Goal: Information Seeking & Learning: Learn about a topic

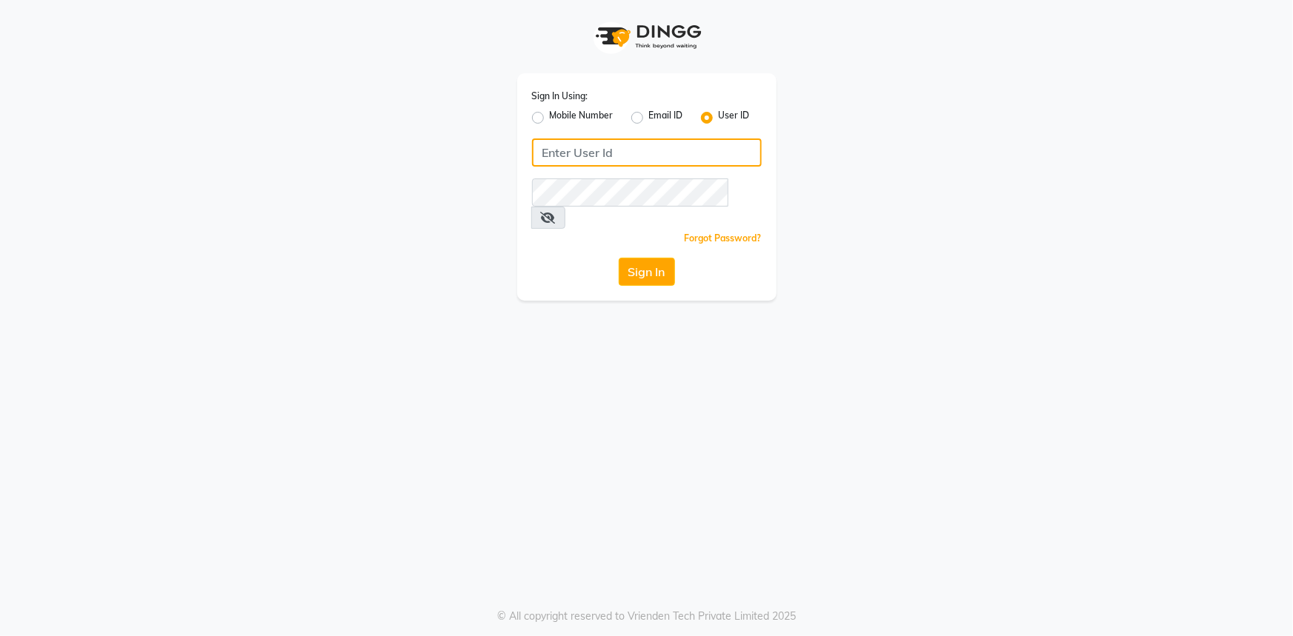
click at [627, 157] on input "Username" at bounding box center [647, 153] width 230 height 28
type input "e1802-32"
drag, startPoint x: 983, startPoint y: 589, endPoint x: 753, endPoint y: 364, distance: 322.1
click at [983, 589] on div "Sign In Using: Mobile Number Email ID User ID e1802-32 Remember me Forgot Passw…" at bounding box center [646, 318] width 1293 height 636
drag, startPoint x: 640, startPoint y: 244, endPoint x: 644, endPoint y: 252, distance: 8.6
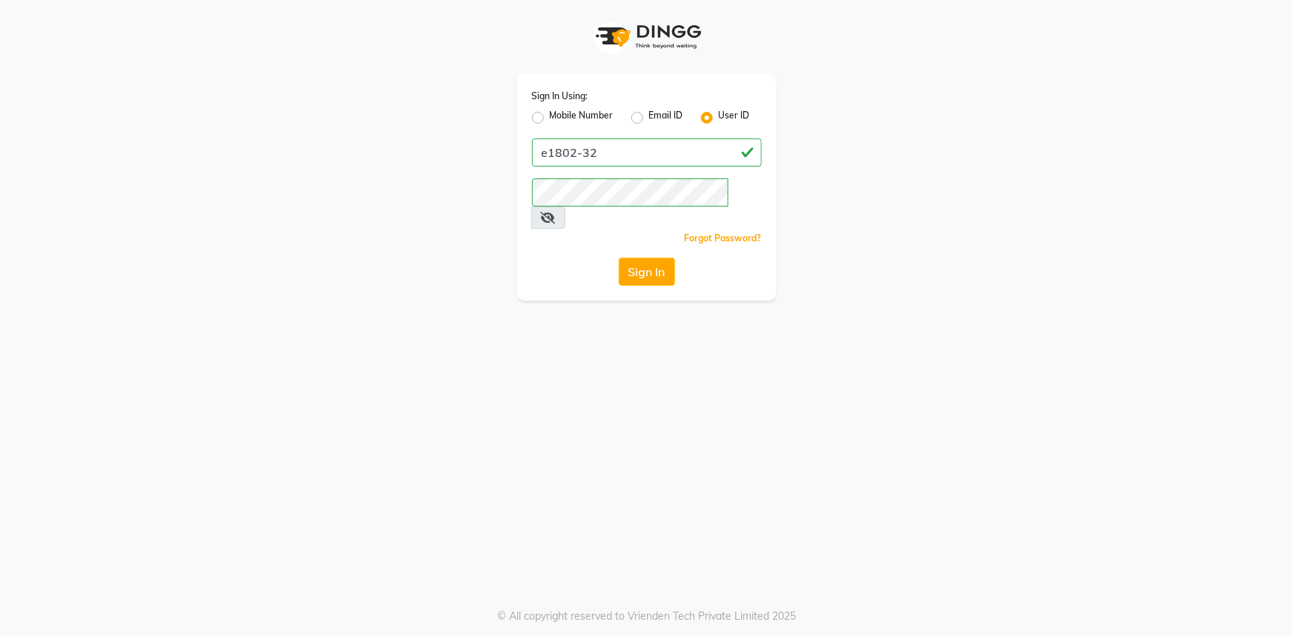
click at [640, 258] on button "Sign In" at bounding box center [647, 272] width 56 height 28
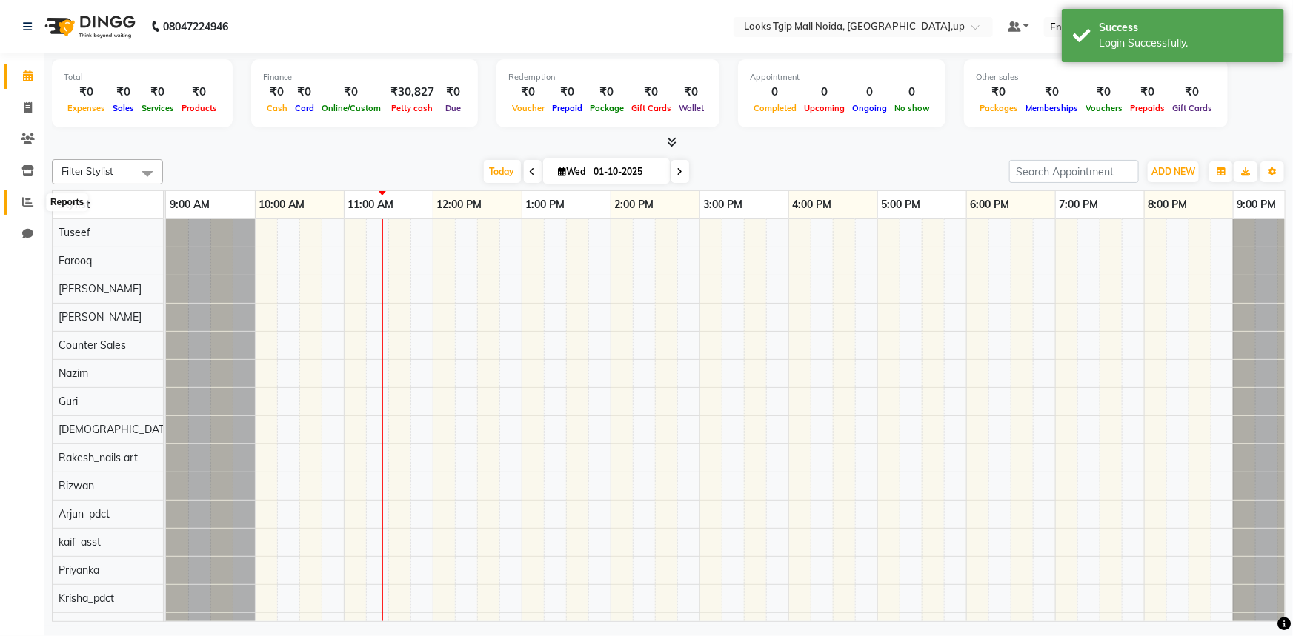
click at [20, 194] on span at bounding box center [28, 202] width 26 height 17
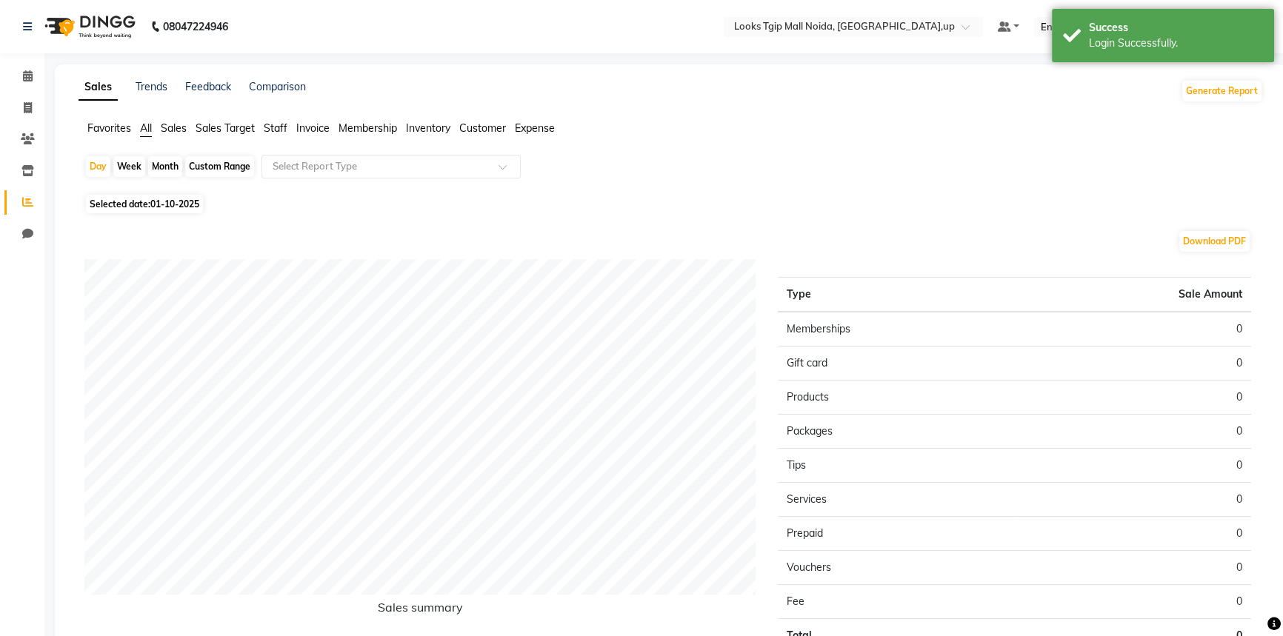
click at [273, 130] on span "Staff" at bounding box center [276, 127] width 24 height 13
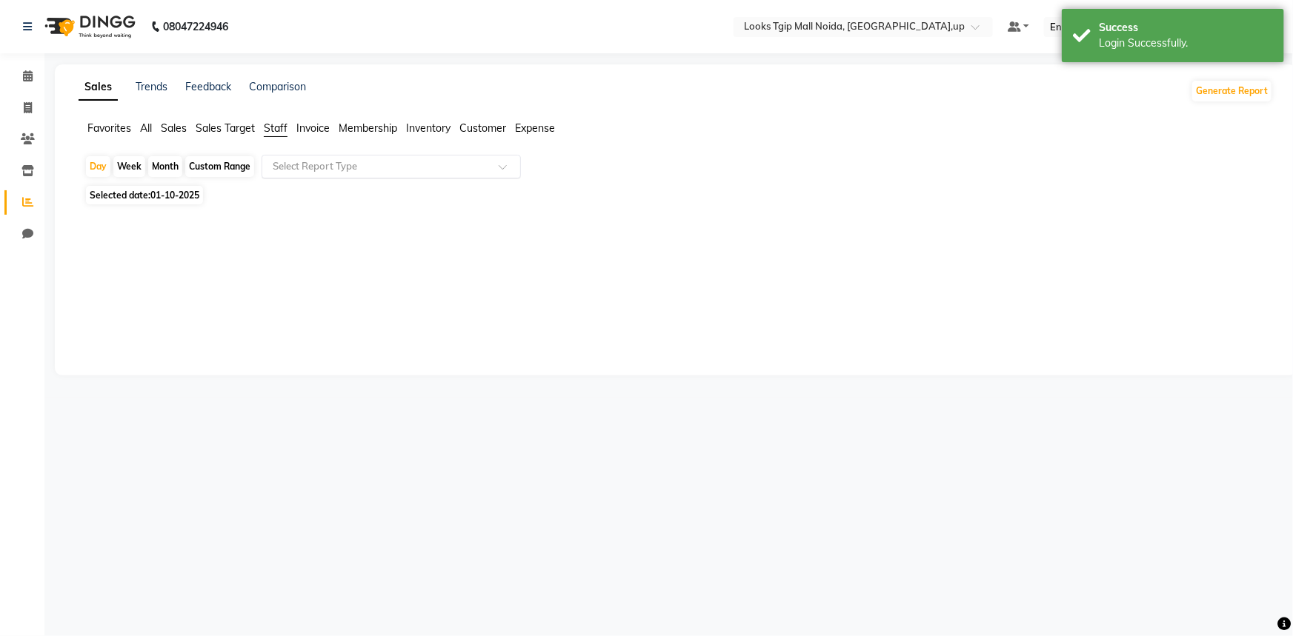
drag, startPoint x: 390, startPoint y: 192, endPoint x: 397, endPoint y: 174, distance: 19.0
click at [391, 188] on div "Selected date: [DATE]" at bounding box center [678, 195] width 1188 height 16
click at [396, 172] on input "text" at bounding box center [376, 166] width 213 height 15
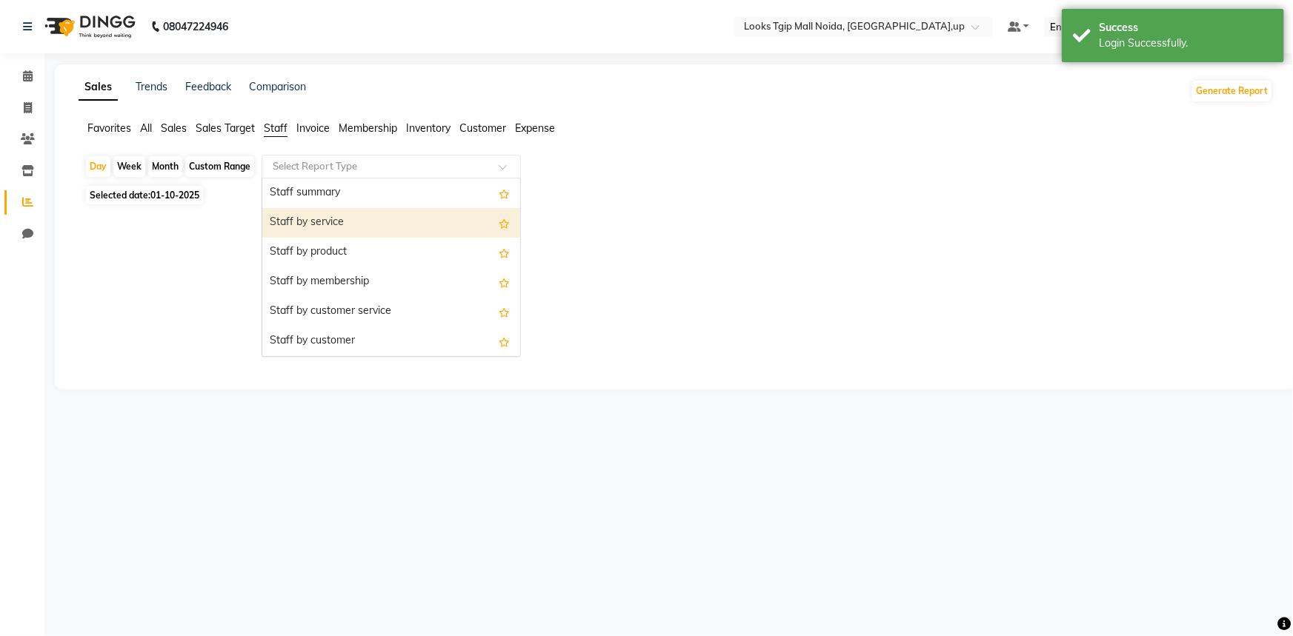
click at [404, 221] on div "Staff by service" at bounding box center [391, 223] width 258 height 30
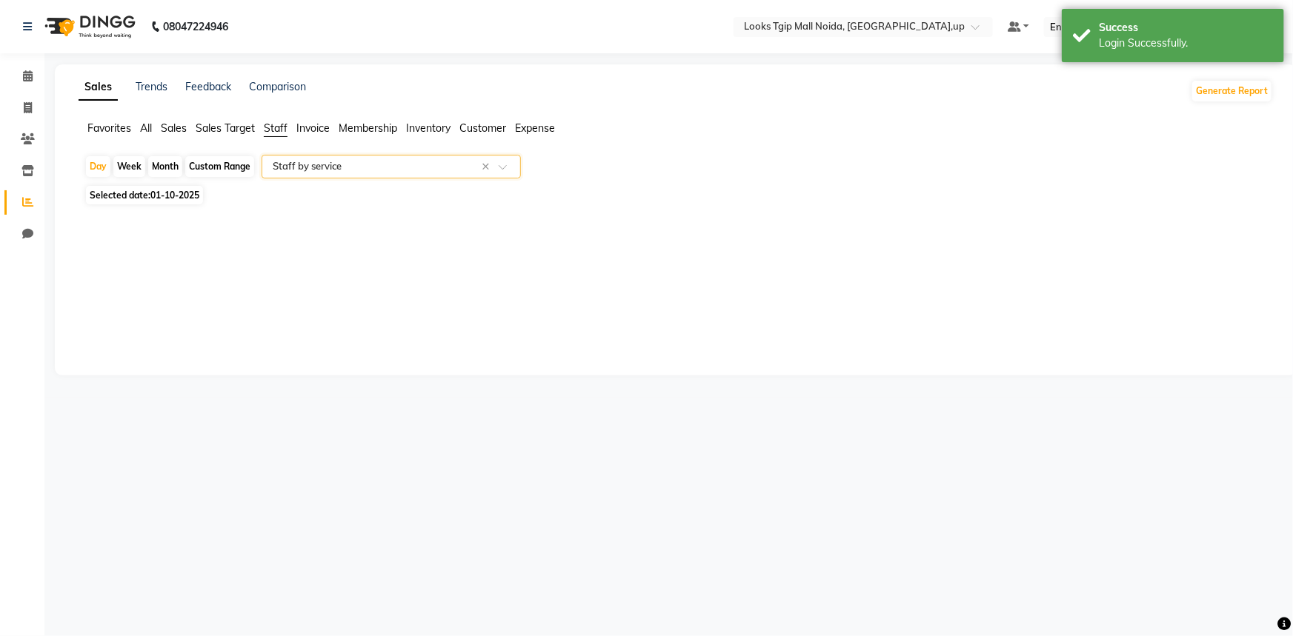
click at [233, 160] on div "Custom Range" at bounding box center [219, 166] width 69 height 21
select select "10"
select select "2025"
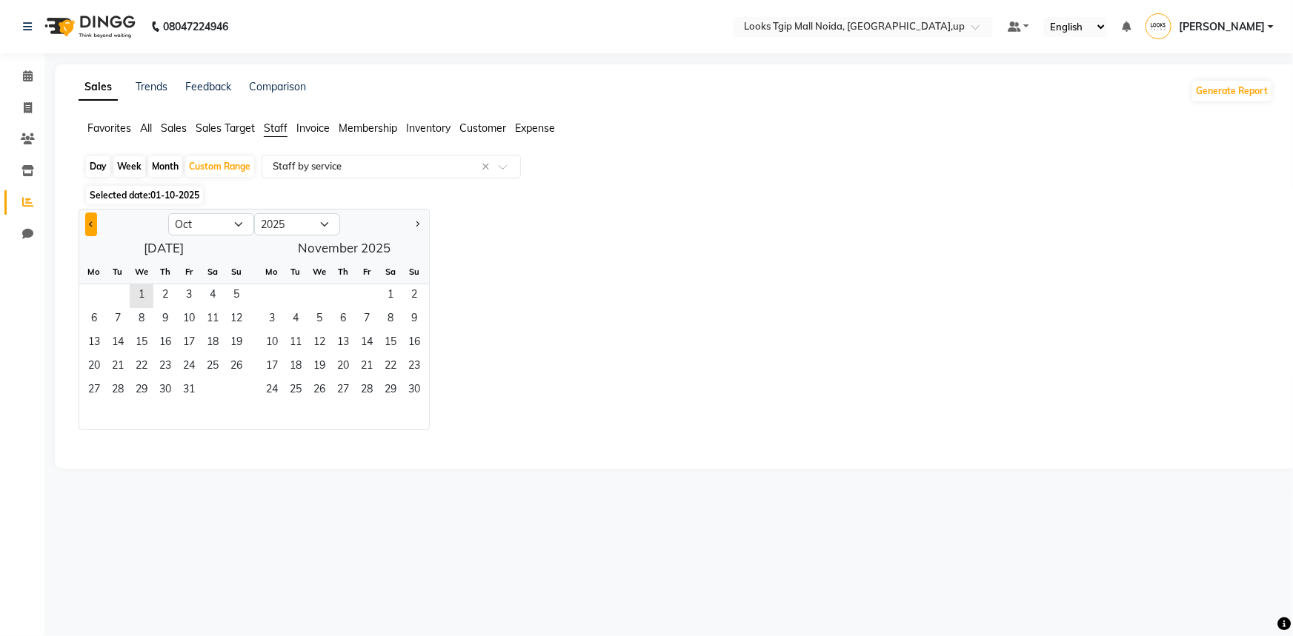
click at [91, 216] on button "Previous month" at bounding box center [91, 225] width 12 height 24
select select "9"
click at [92, 296] on span "1" at bounding box center [94, 296] width 24 height 24
click at [119, 384] on span "30" at bounding box center [118, 391] width 24 height 24
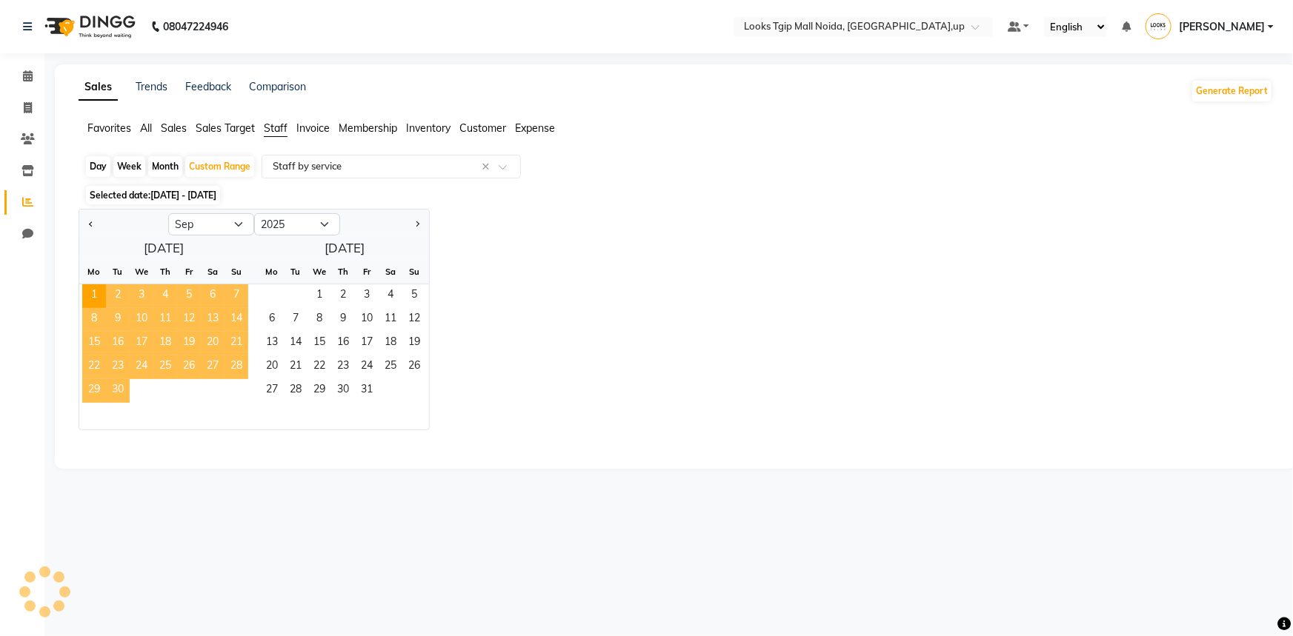
select select "filtered_report"
select select "pdf"
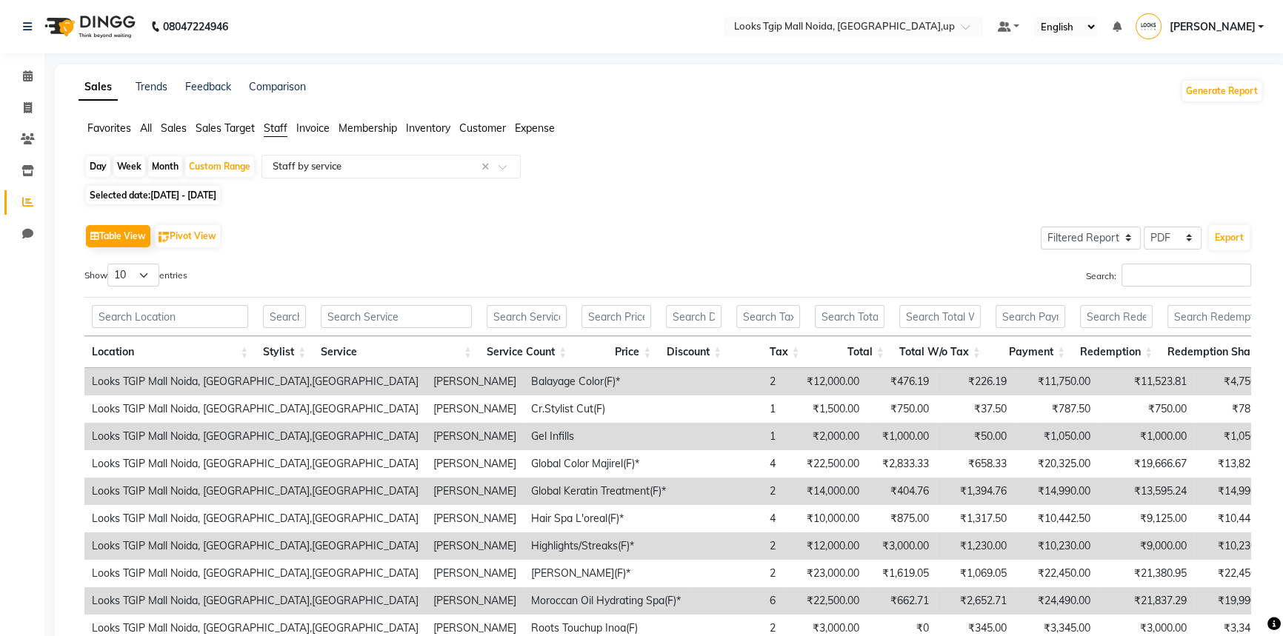
click at [415, 193] on div "Selected date: [DATE] - [DATE]" at bounding box center [673, 195] width 1179 height 16
click at [414, 177] on div "Day Week Month Custom Range Select Report Type × Staff by service ×" at bounding box center [670, 168] width 1173 height 27
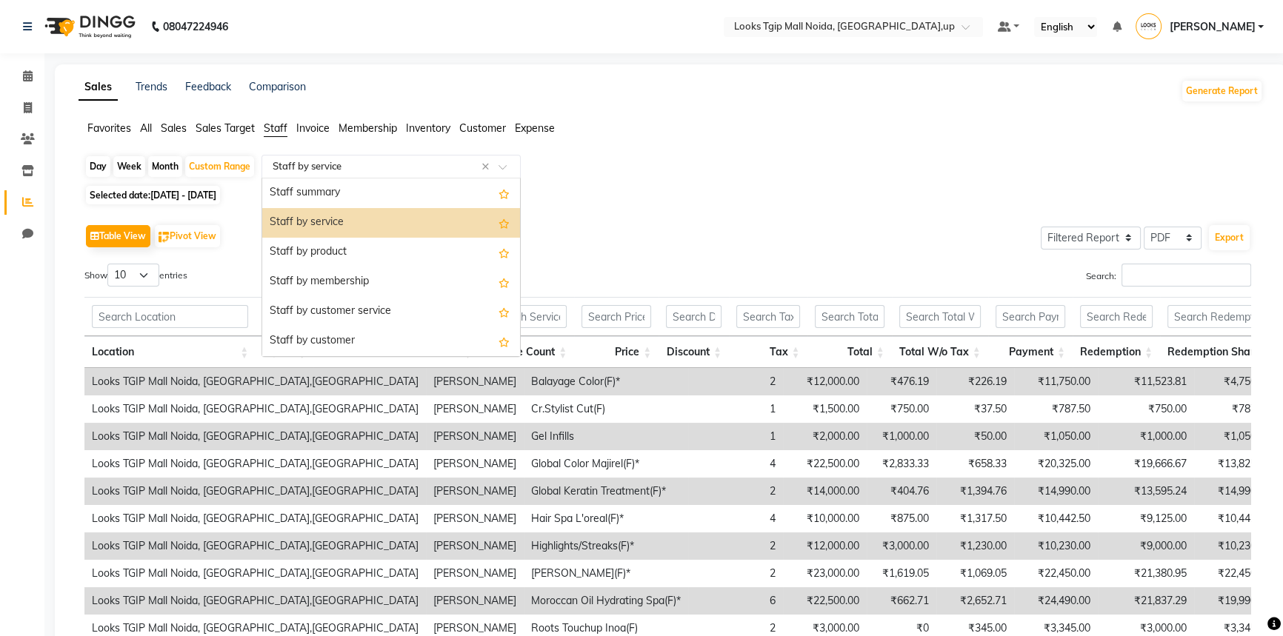
click at [412, 167] on input "text" at bounding box center [376, 166] width 213 height 15
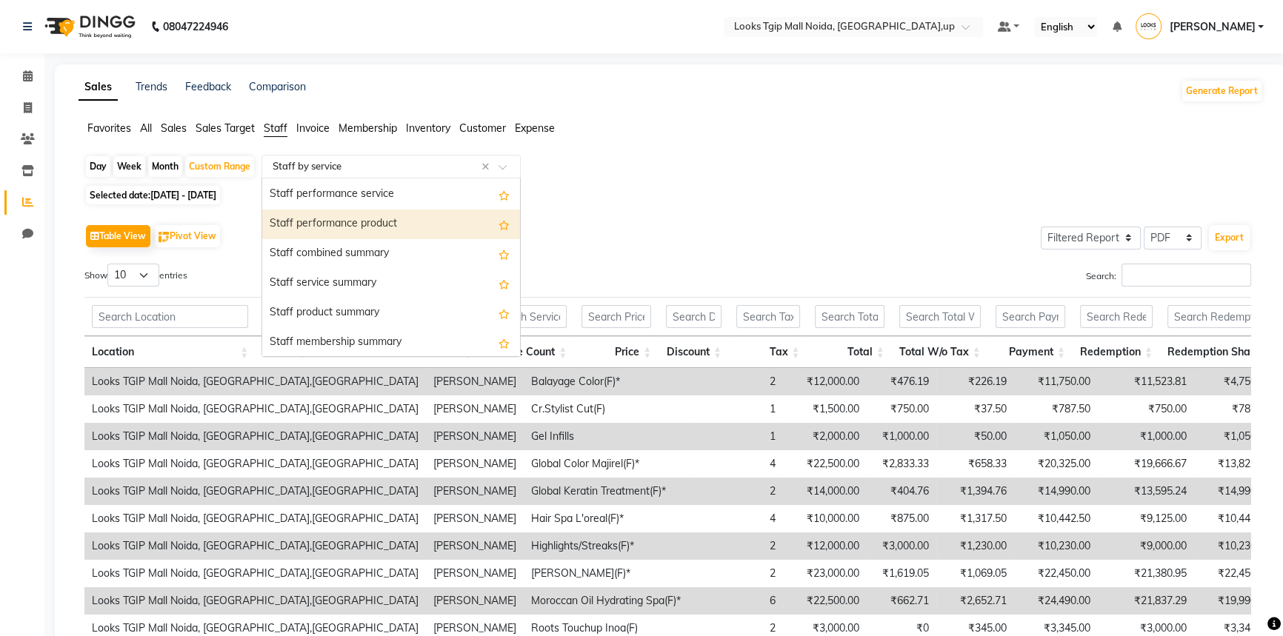
scroll to position [269, 0]
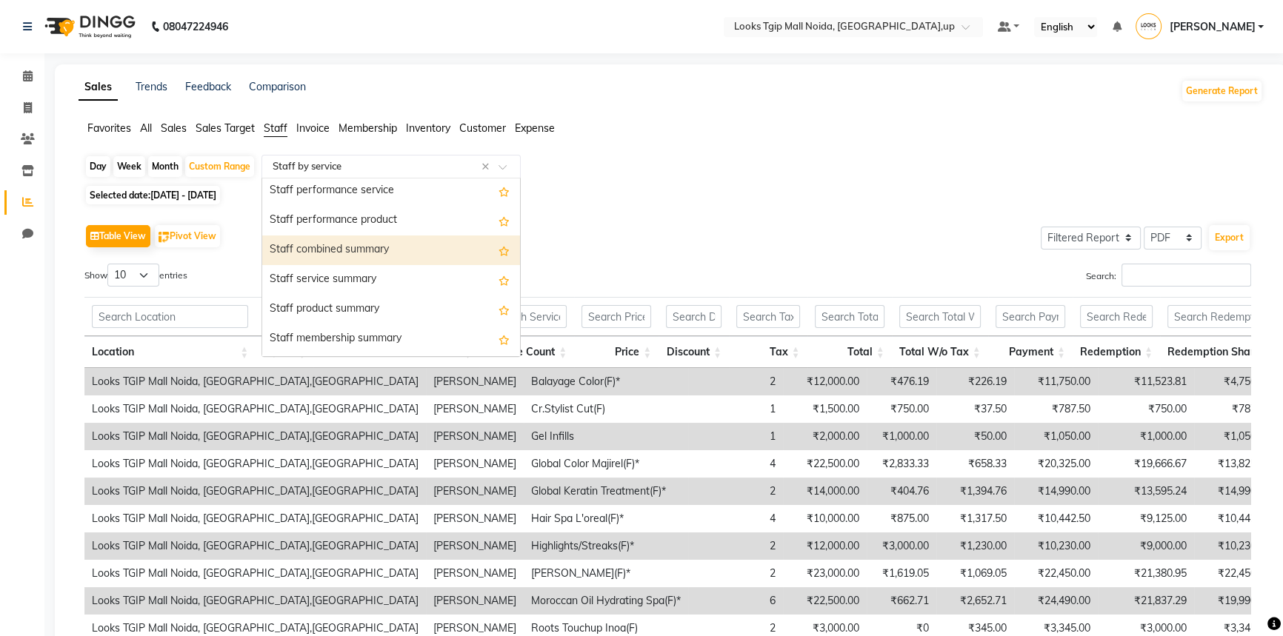
click at [407, 248] on div "Staff combined summary" at bounding box center [391, 251] width 258 height 30
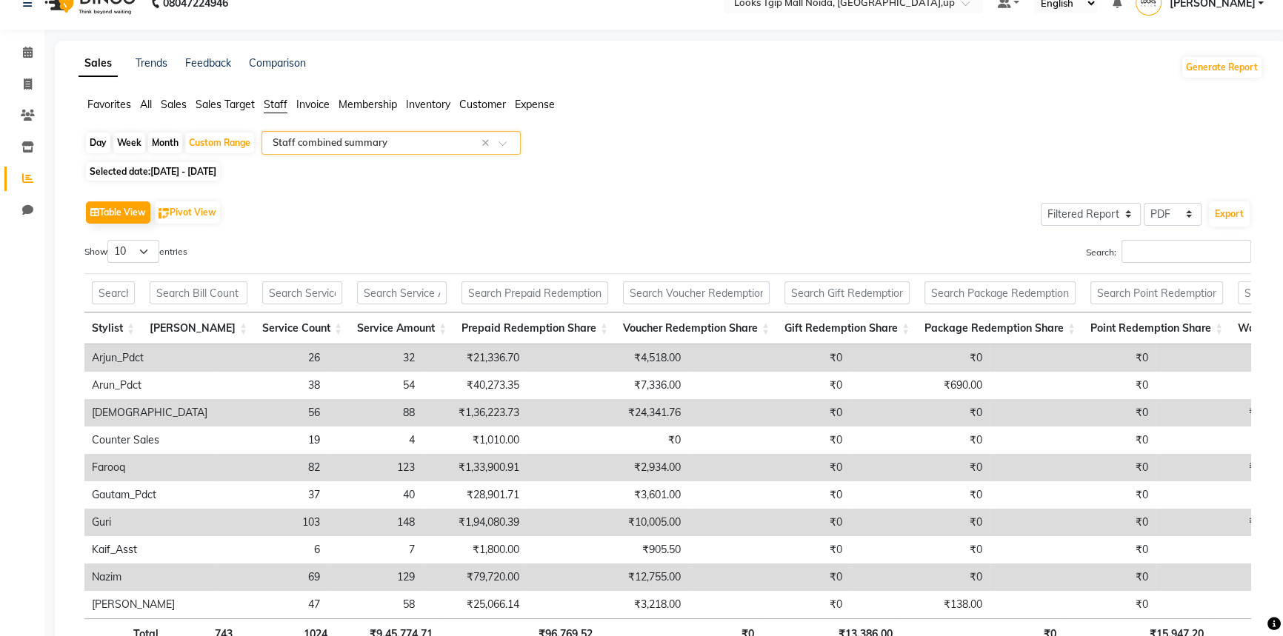
scroll to position [0, 0]
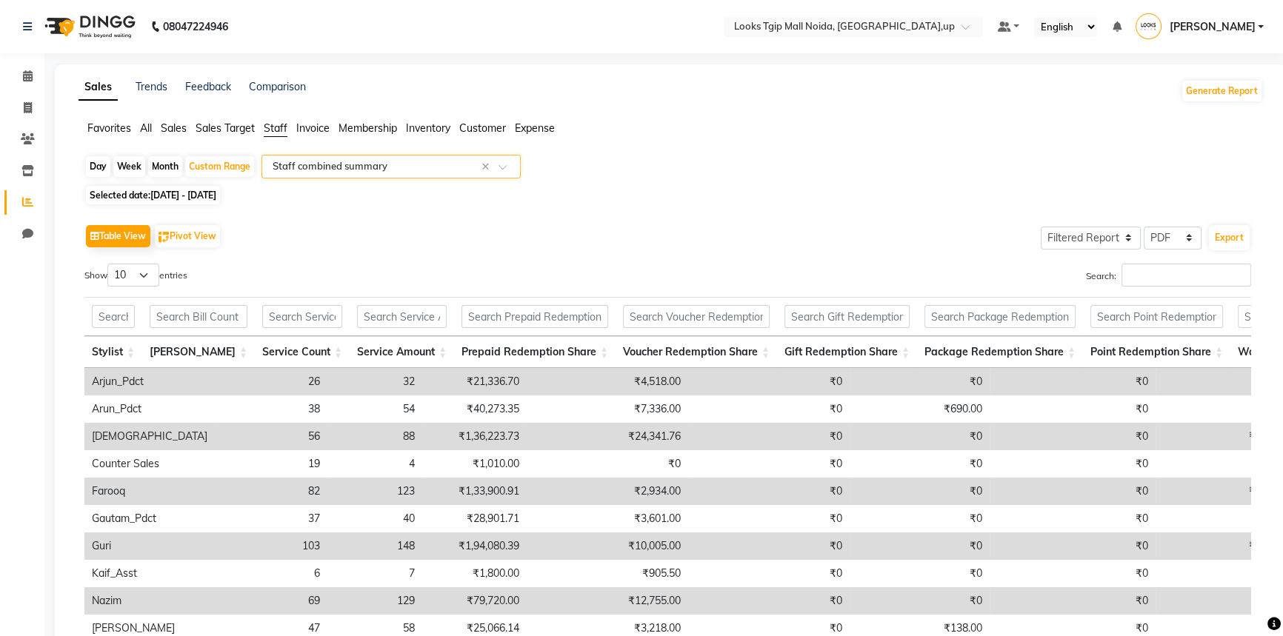
click at [427, 170] on input "text" at bounding box center [376, 166] width 213 height 15
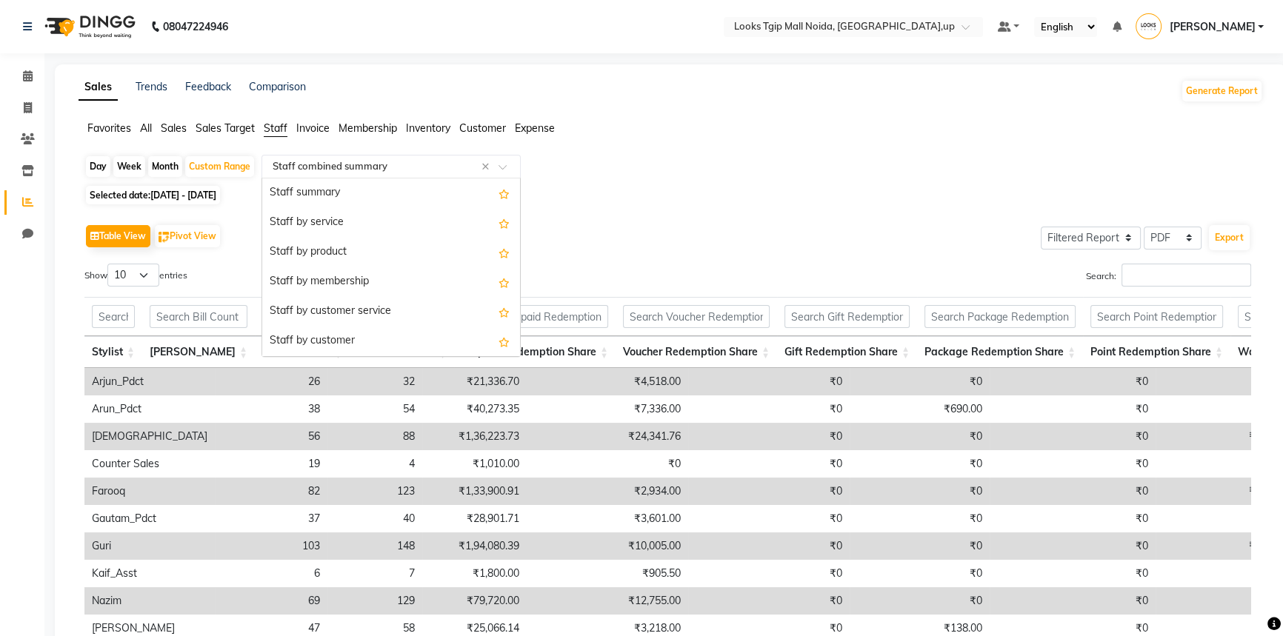
scroll to position [326, 0]
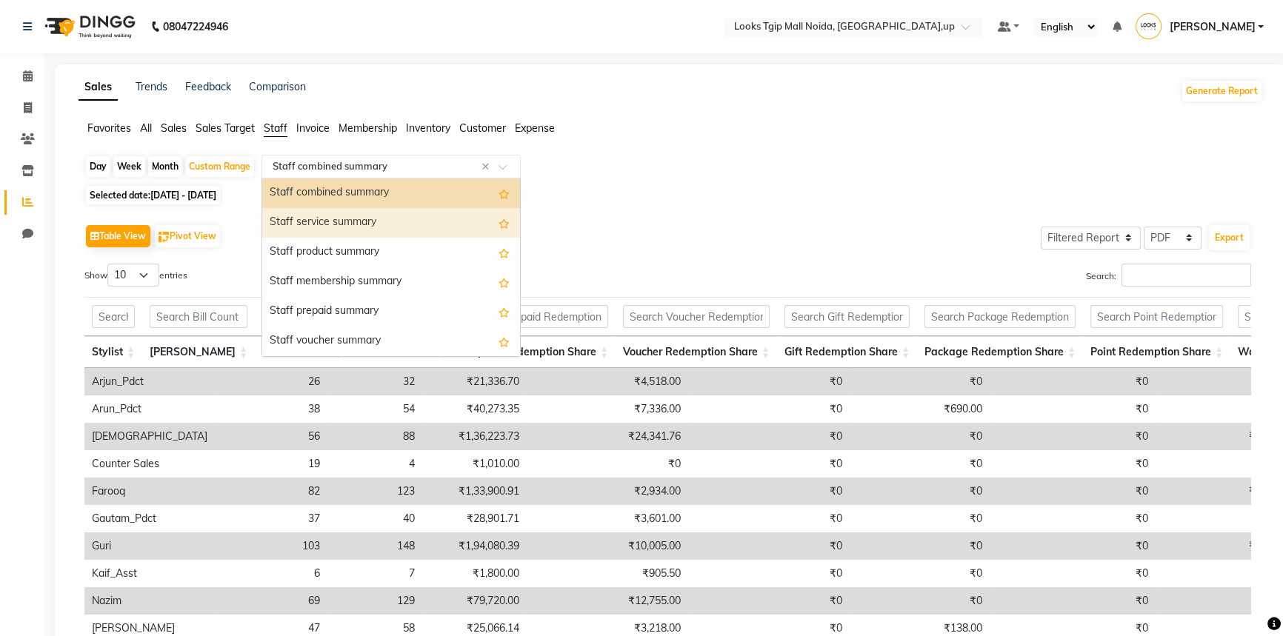
click at [415, 215] on div "Staff service summary" at bounding box center [391, 223] width 258 height 30
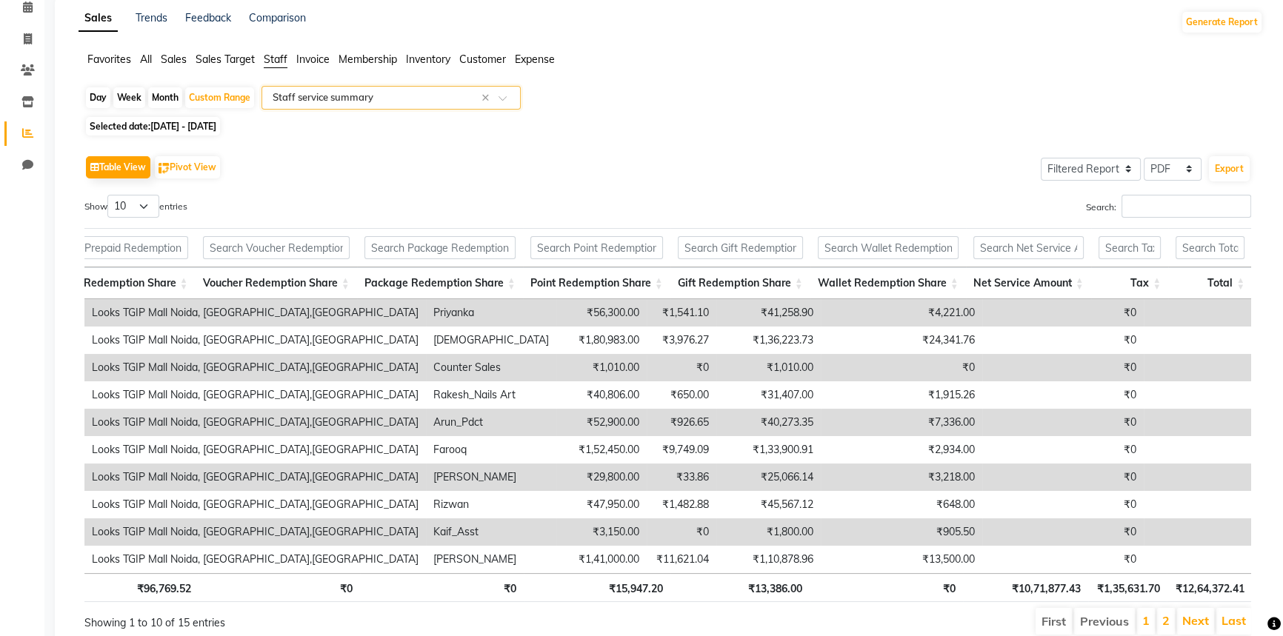
scroll to position [0, 0]
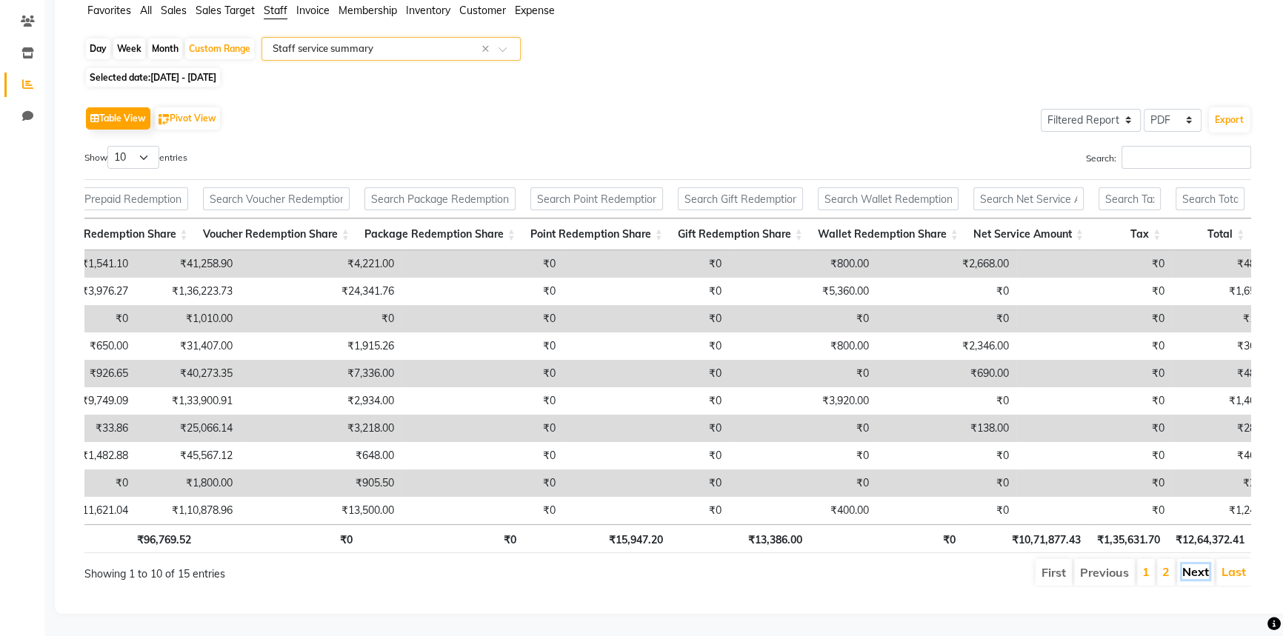
click at [1200, 564] on link "Next" at bounding box center [1195, 571] width 27 height 15
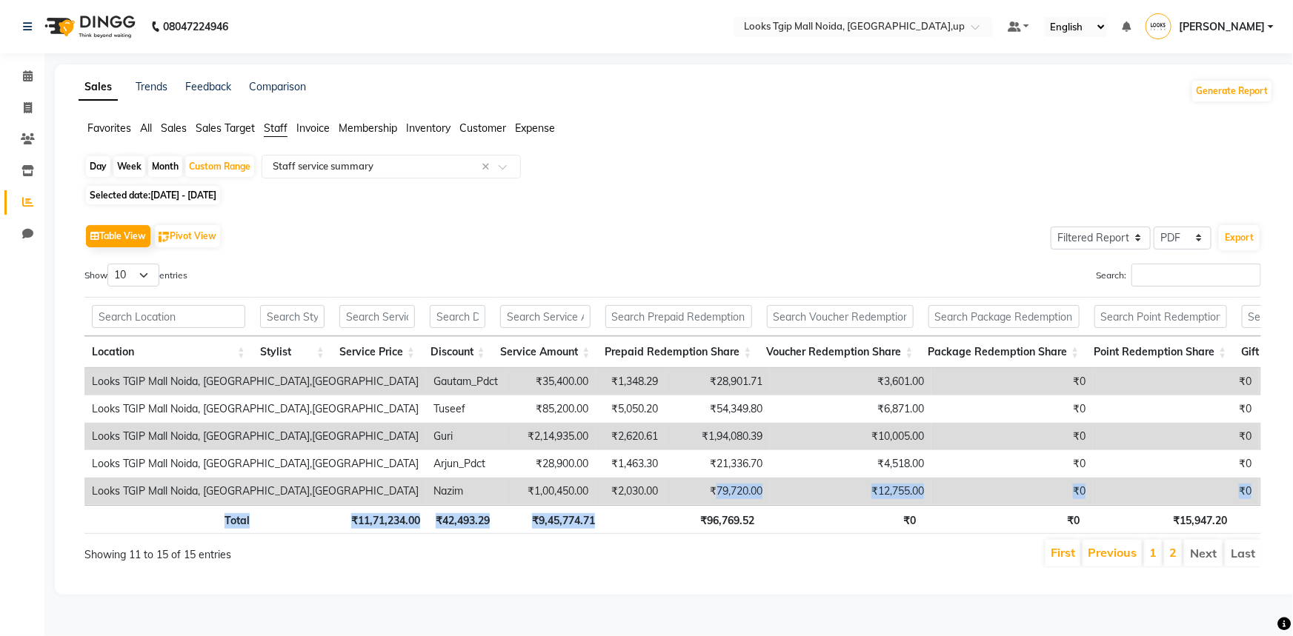
drag, startPoint x: 549, startPoint y: 504, endPoint x: 636, endPoint y: 525, distance: 90.0
click at [636, 525] on div "Location Stylist Service Price Discount Service Amount Prepaid Redemption Share…" at bounding box center [672, 416] width 1176 height 246
click at [926, 564] on ul "First Previous 1 2 Next Last" at bounding box center [922, 553] width 677 height 27
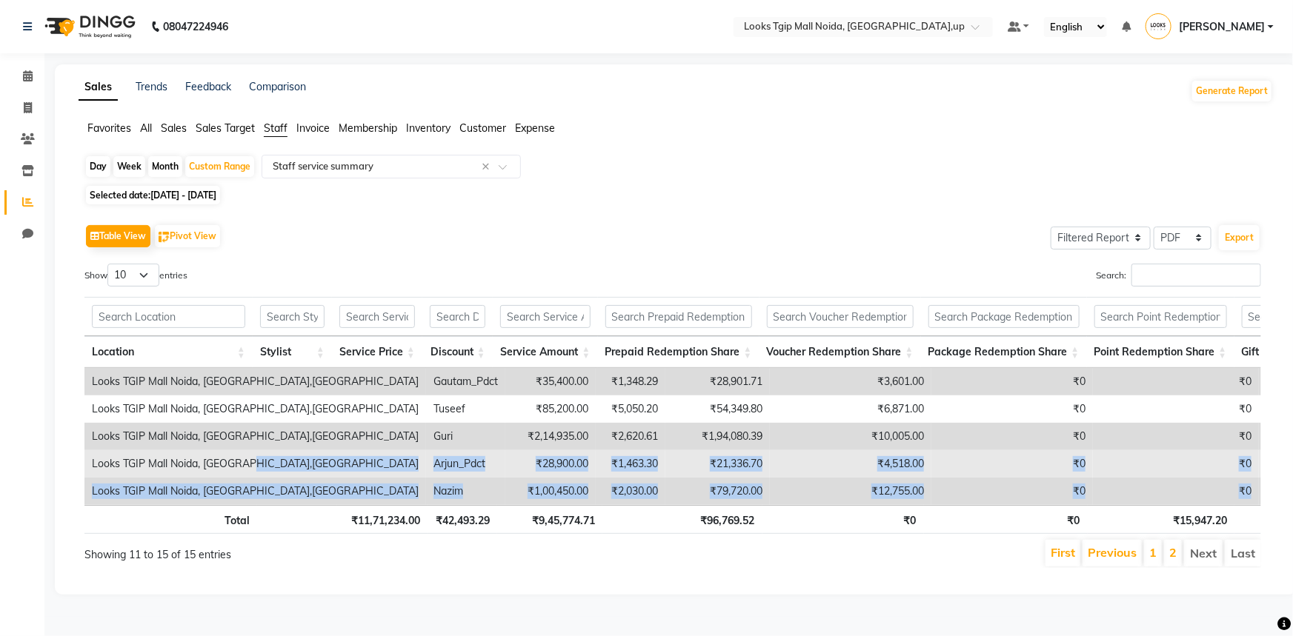
drag, startPoint x: 644, startPoint y: 504, endPoint x: 247, endPoint y: 474, distance: 398.1
click at [247, 474] on tbody "Looks [GEOGRAPHIC_DATA], [GEOGRAPHIC_DATA],UP Gautam_Pdct ₹35,400.00 ₹1,348.29 …" at bounding box center [1036, 436] width 1904 height 137
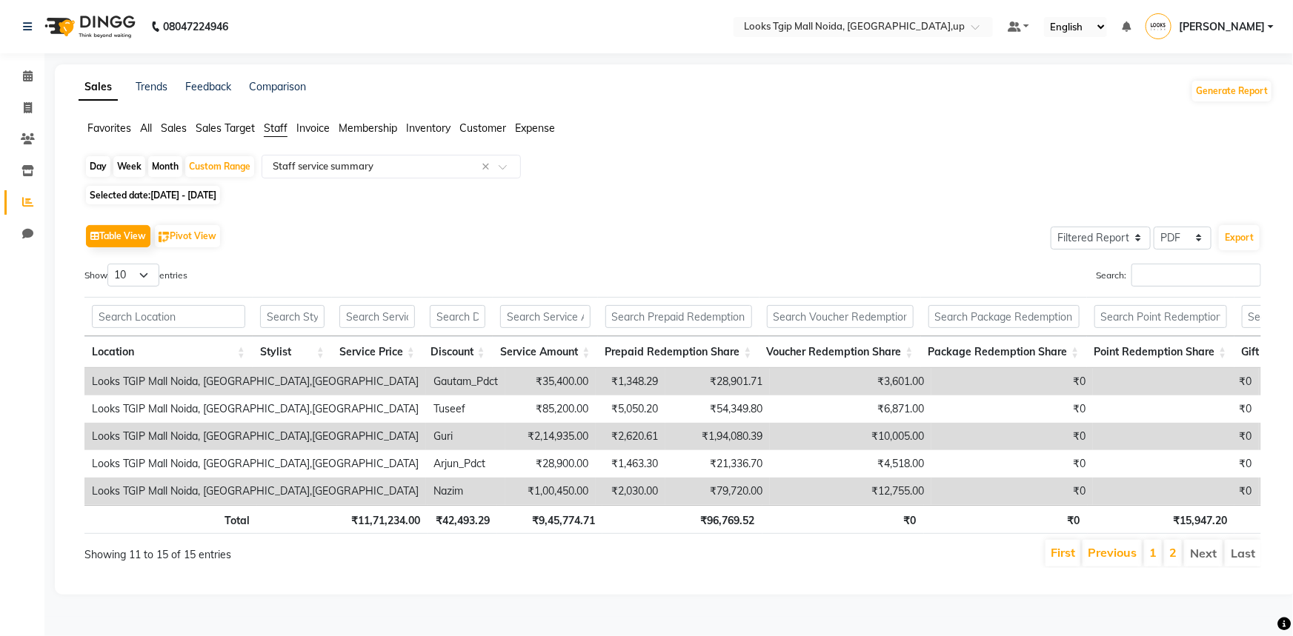
click at [374, 528] on th "₹11,71,234.00" at bounding box center [382, 519] width 90 height 29
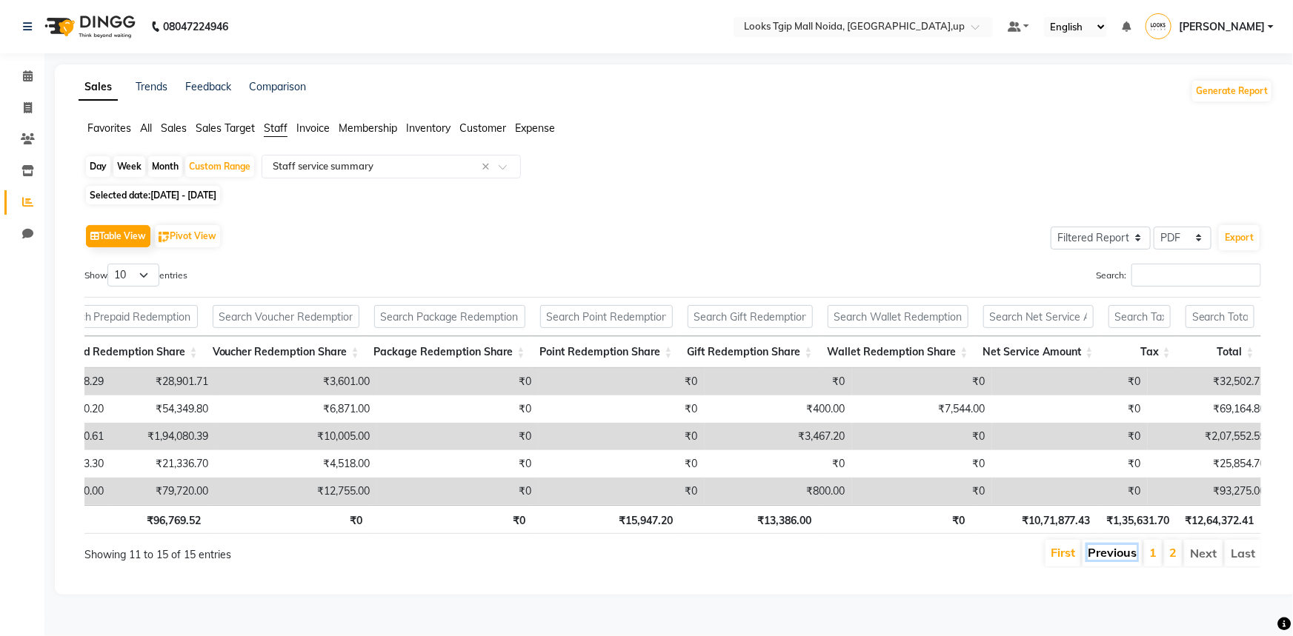
click at [1111, 558] on link "Previous" at bounding box center [1111, 552] width 49 height 15
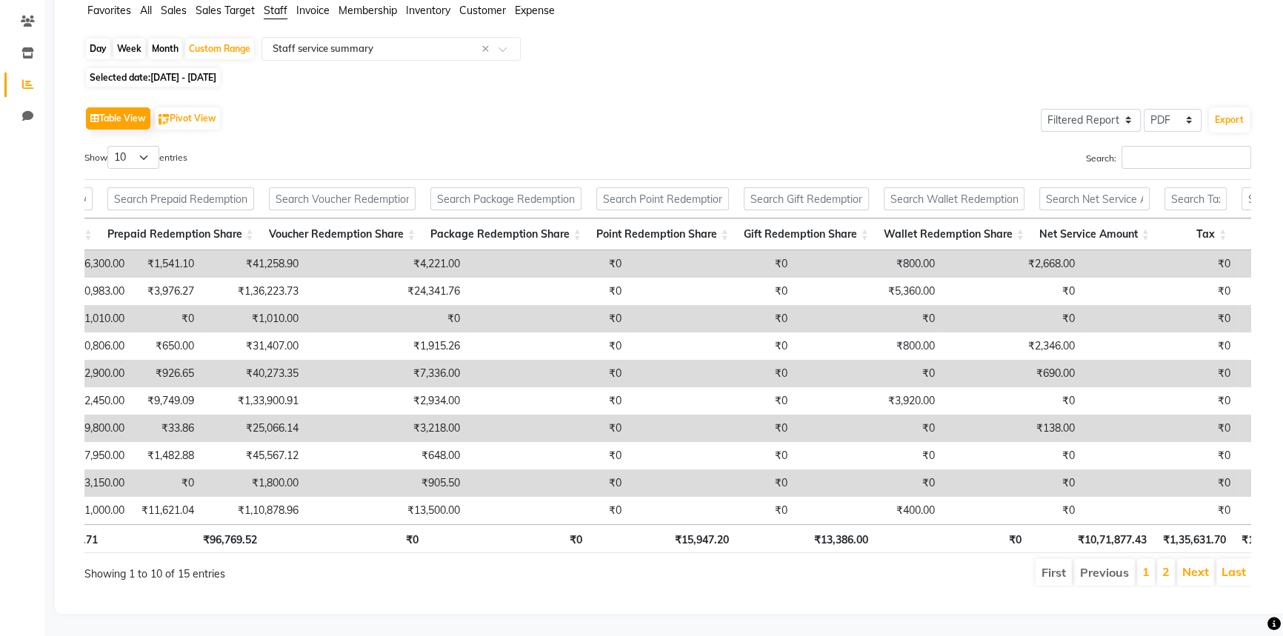
click at [796, 577] on div "First Previous 1 2 Next Last" at bounding box center [915, 573] width 693 height 30
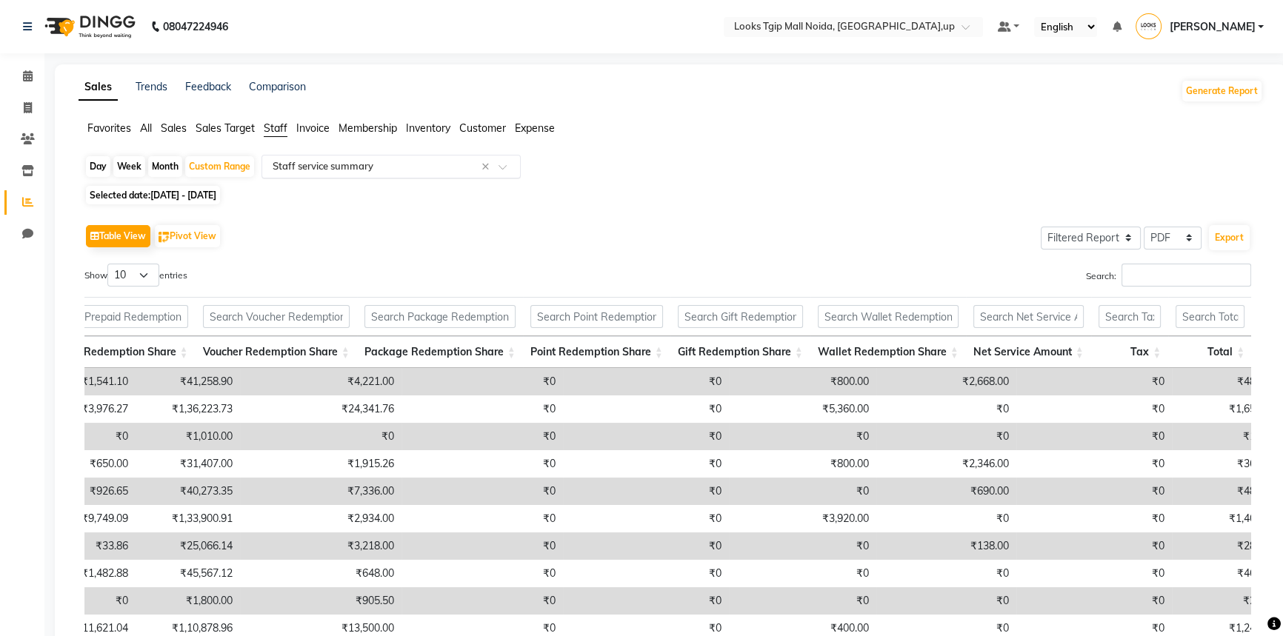
click at [396, 170] on input "text" at bounding box center [376, 166] width 213 height 15
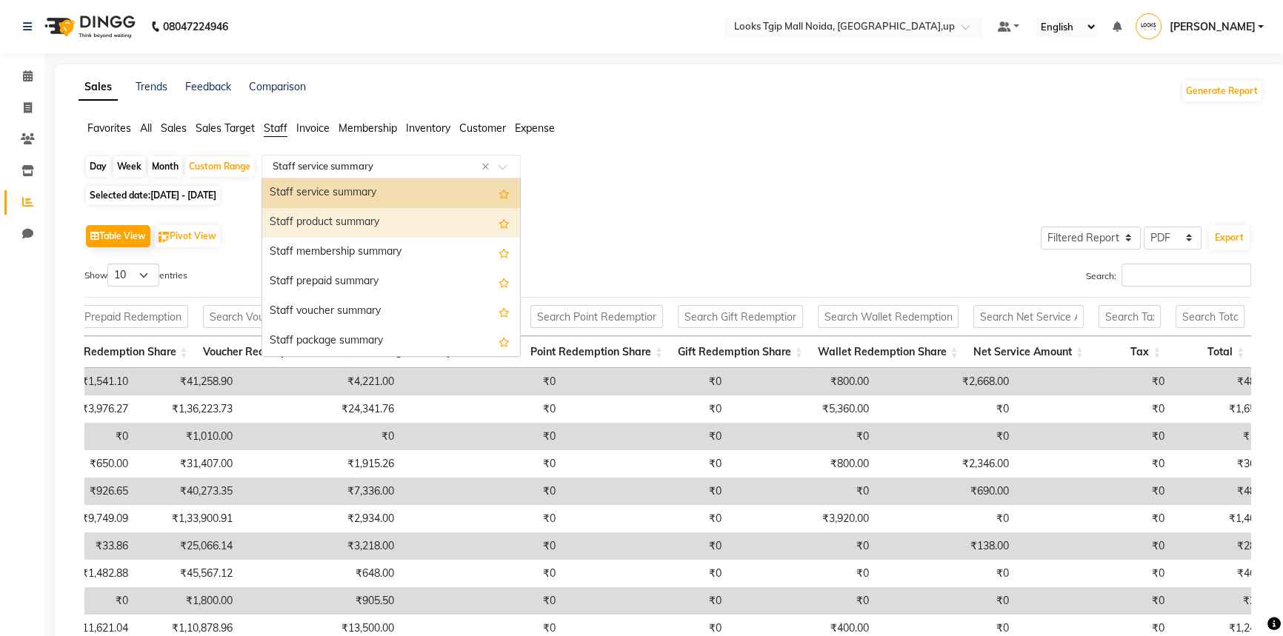
click at [405, 230] on div "Staff product summary" at bounding box center [391, 223] width 258 height 30
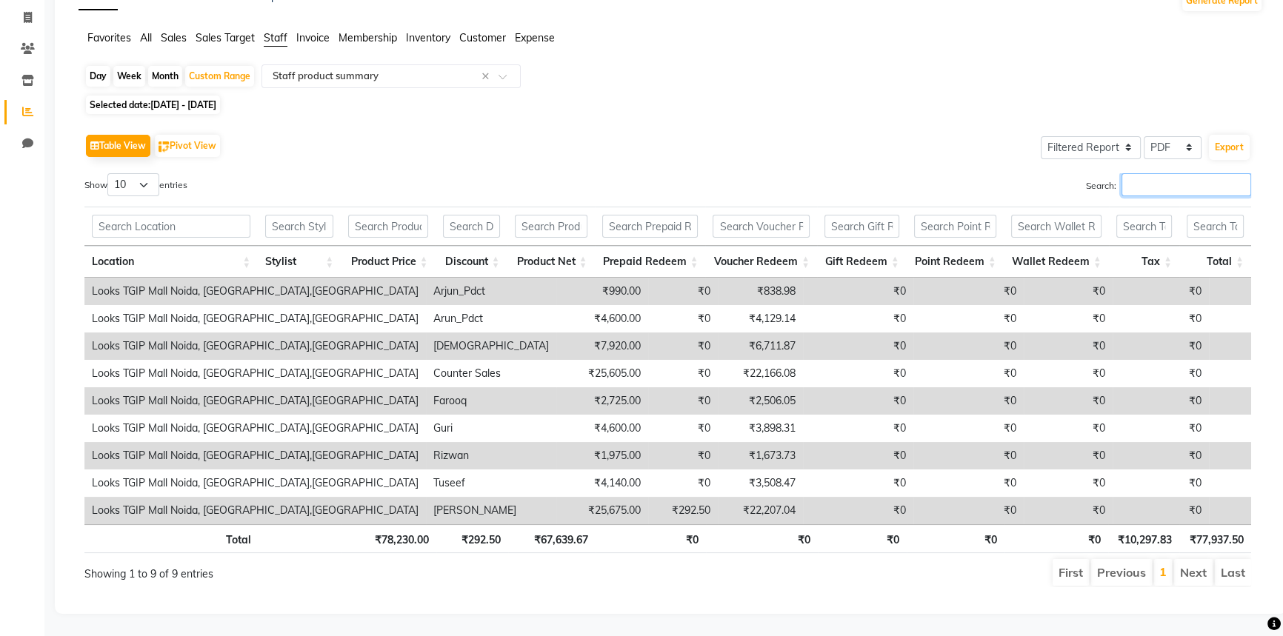
click at [1147, 179] on input "Search:" at bounding box center [1186, 184] width 130 height 23
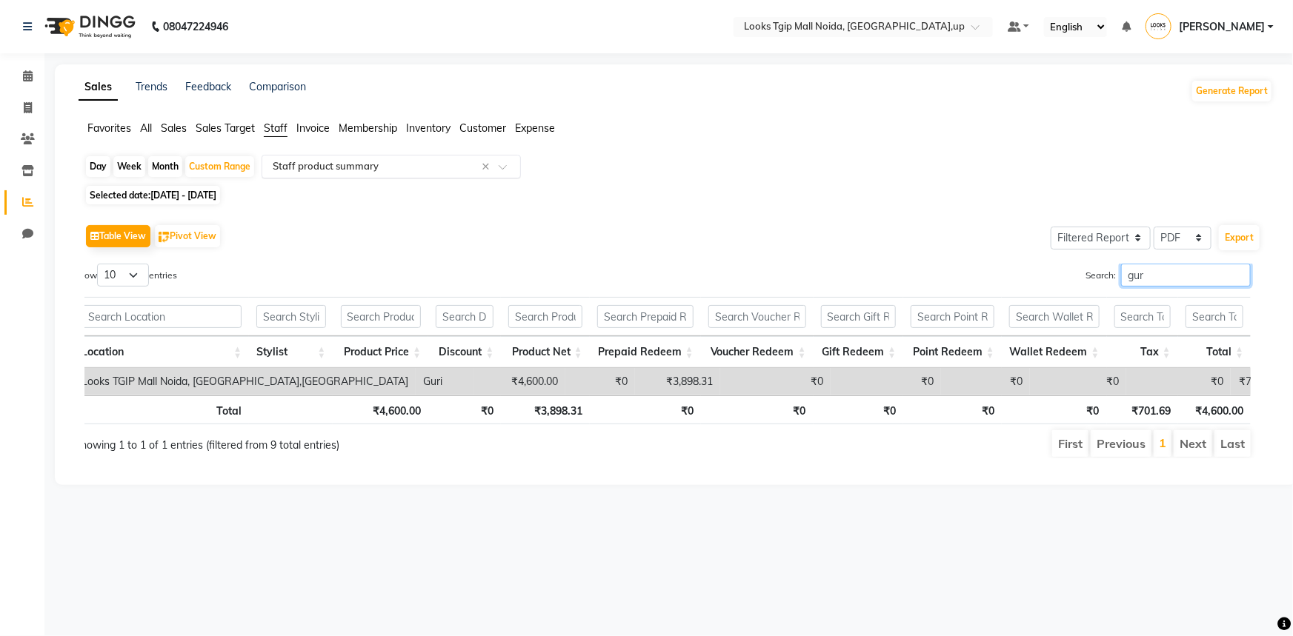
type input "gur"
click at [400, 165] on input "text" at bounding box center [376, 166] width 213 height 15
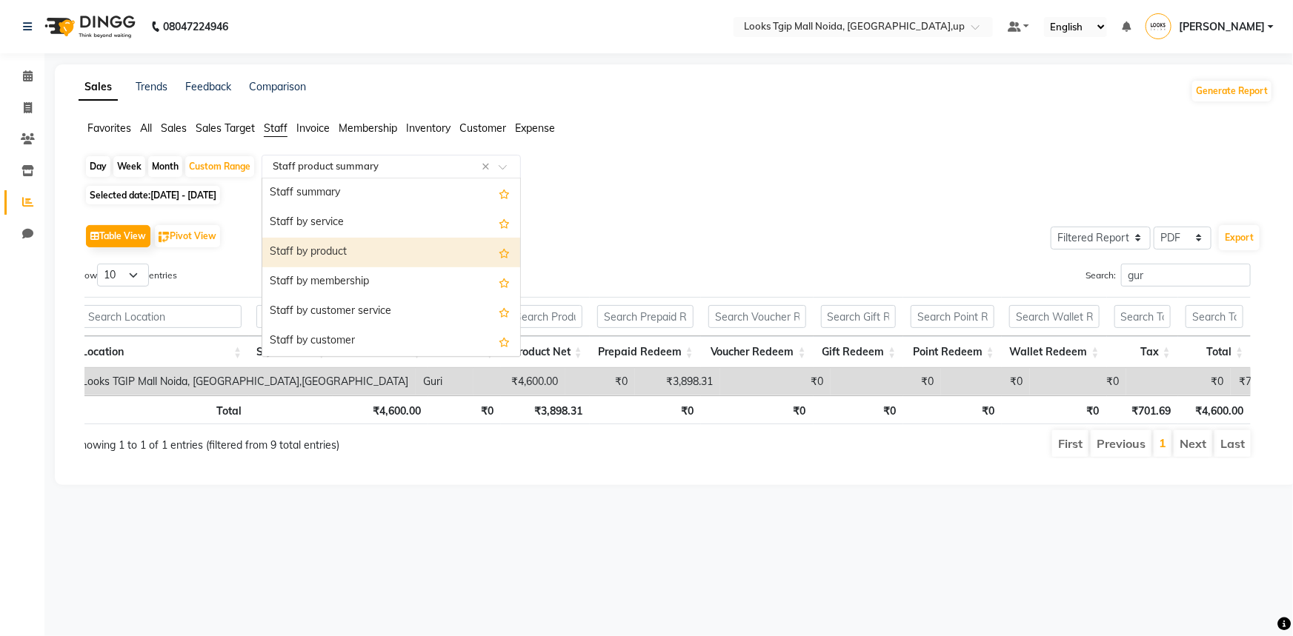
click at [385, 254] on div "Staff by product" at bounding box center [391, 253] width 258 height 30
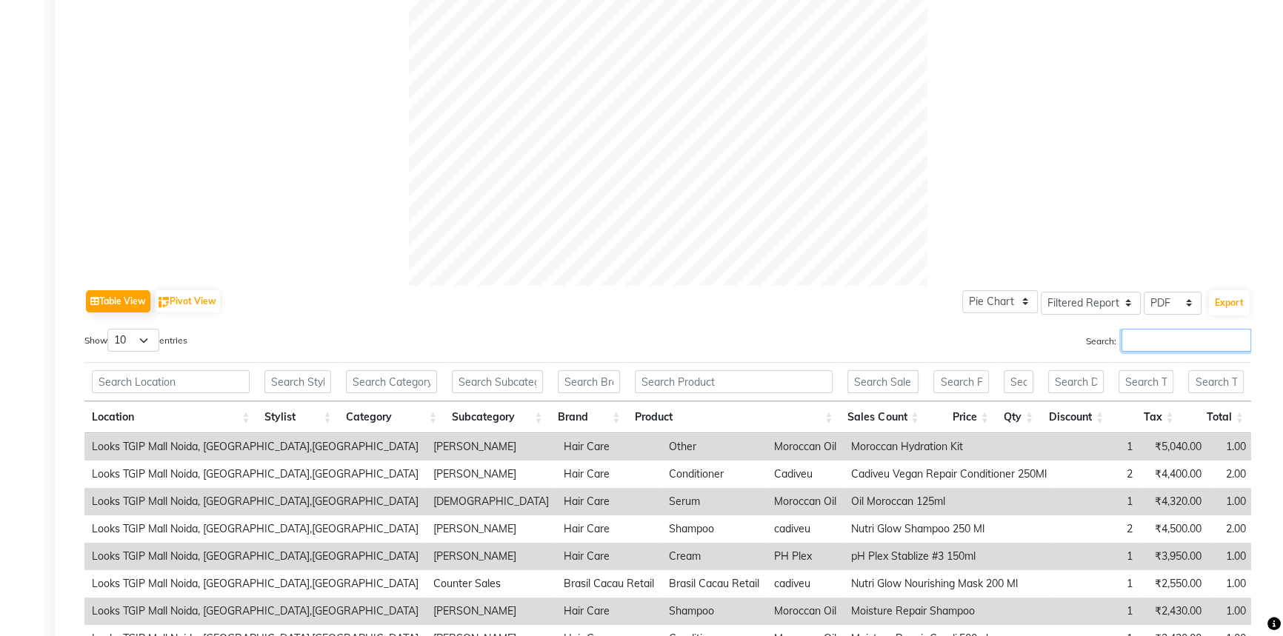
click at [1138, 348] on input "Search:" at bounding box center [1186, 340] width 130 height 23
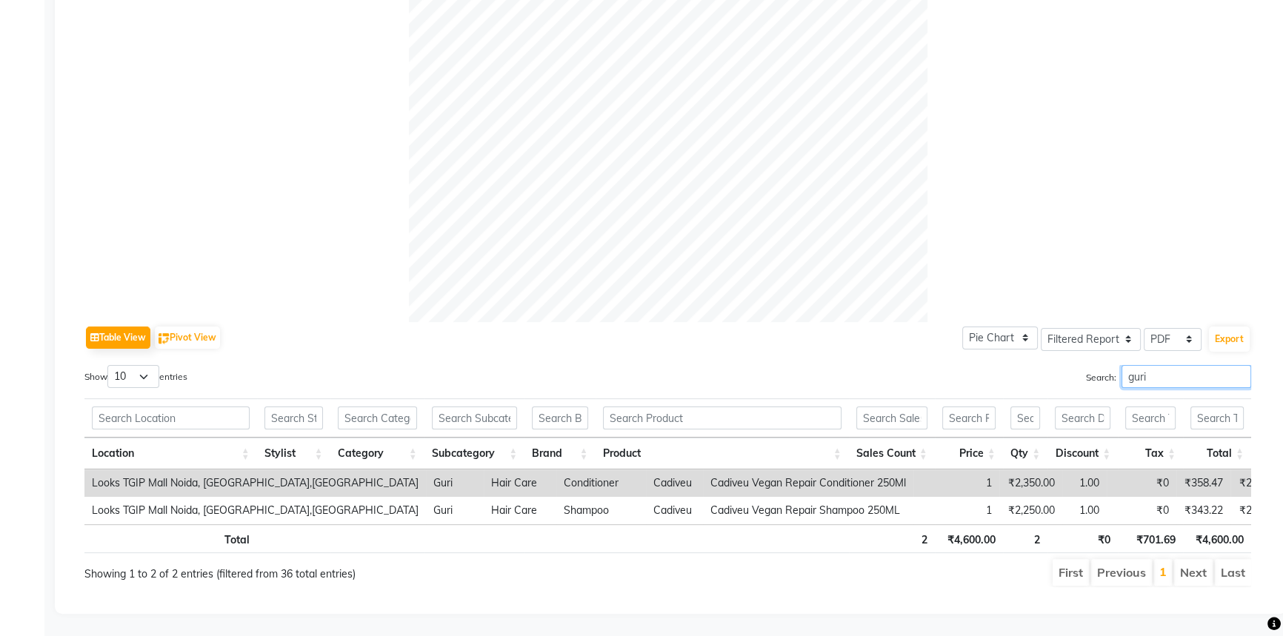
type input "guri"
drag, startPoint x: 1225, startPoint y: 369, endPoint x: 862, endPoint y: 359, distance: 363.1
click at [863, 365] on div "Search: guri" at bounding box center [965, 379] width 573 height 29
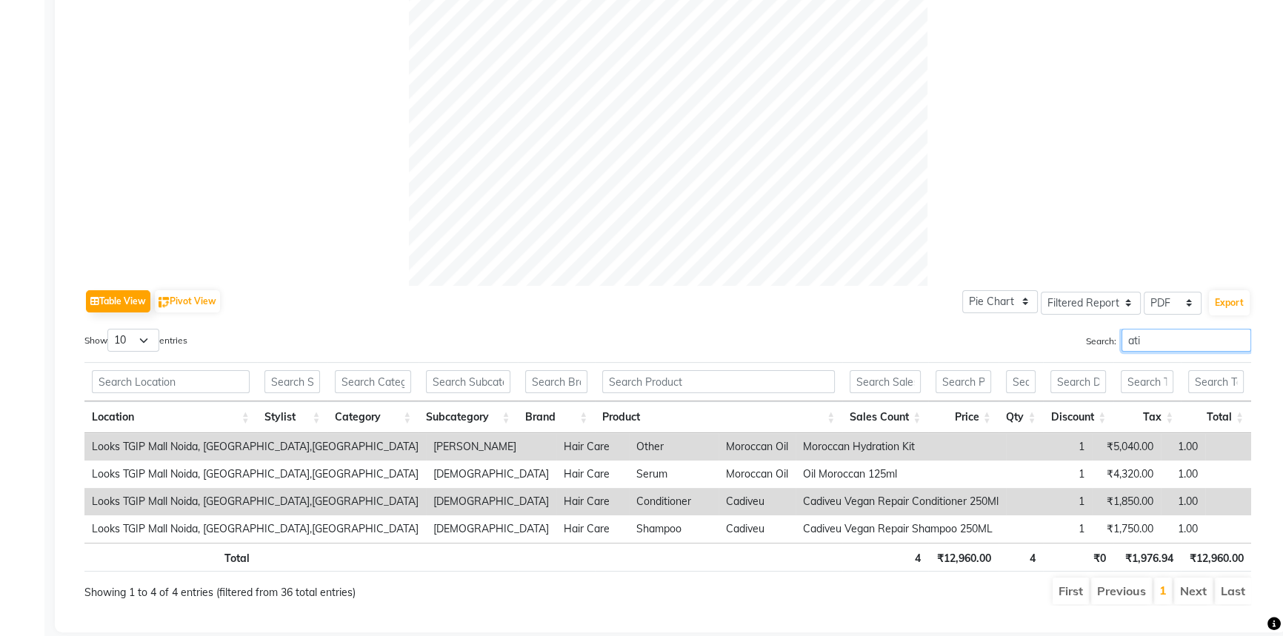
type input "ati"
drag, startPoint x: 1170, startPoint y: 347, endPoint x: 933, endPoint y: 293, distance: 243.3
click at [933, 293] on div "Table View Pivot View Pie Chart Bar Chart Select Full Report Filtered Report Se…" at bounding box center [667, 446] width 1167 height 320
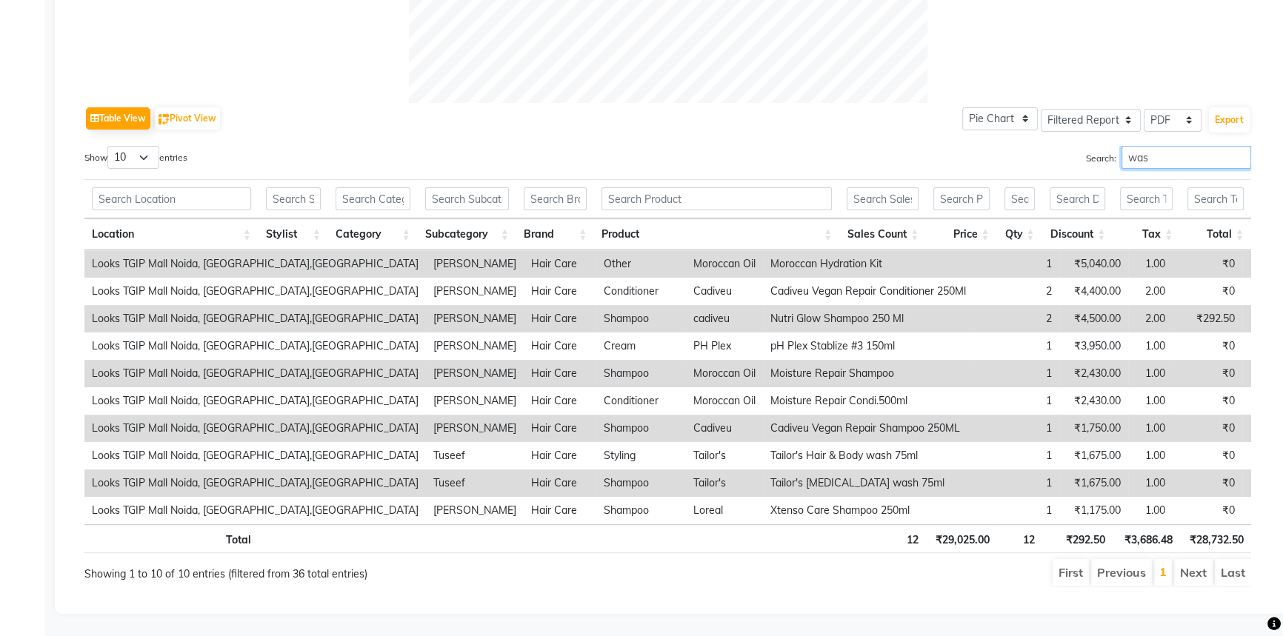
type input "was"
drag, startPoint x: 1182, startPoint y: 141, endPoint x: 966, endPoint y: 188, distance: 221.3
click at [970, 186] on div "Show 10 25 50 100 entries Search: was Location Stylist Category Subcategory Bra…" at bounding box center [667, 366] width 1167 height 441
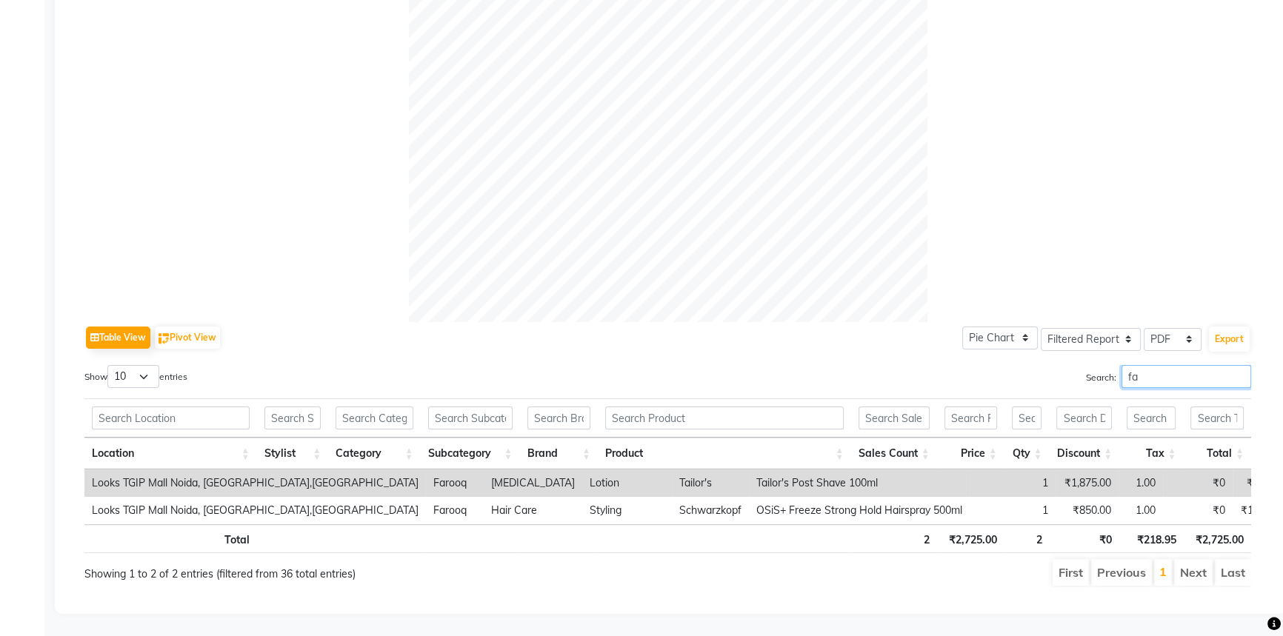
scroll to position [444, 0]
type input "far"
drag, startPoint x: 1058, startPoint y: 354, endPoint x: 984, endPoint y: 347, distance: 73.6
click at [1010, 350] on div "Table View Pivot View Pie Chart Bar Chart Select Full Report Filtered Report Se…" at bounding box center [667, 454] width 1167 height 265
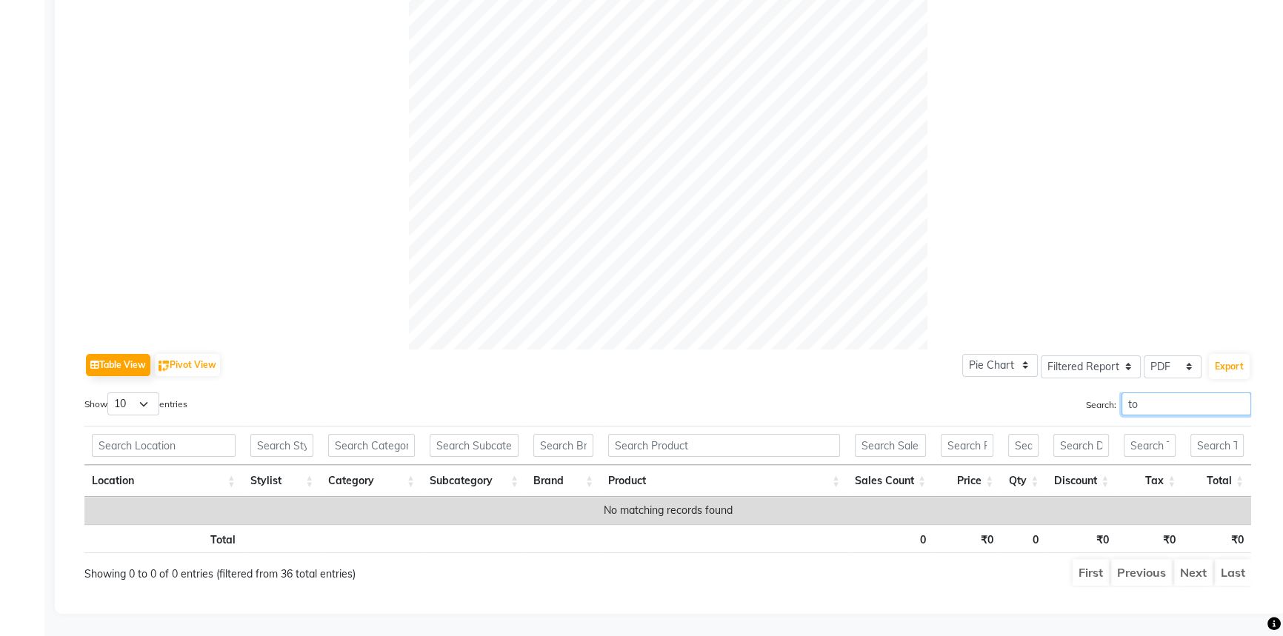
scroll to position [416, 0]
type input "t"
type input "n"
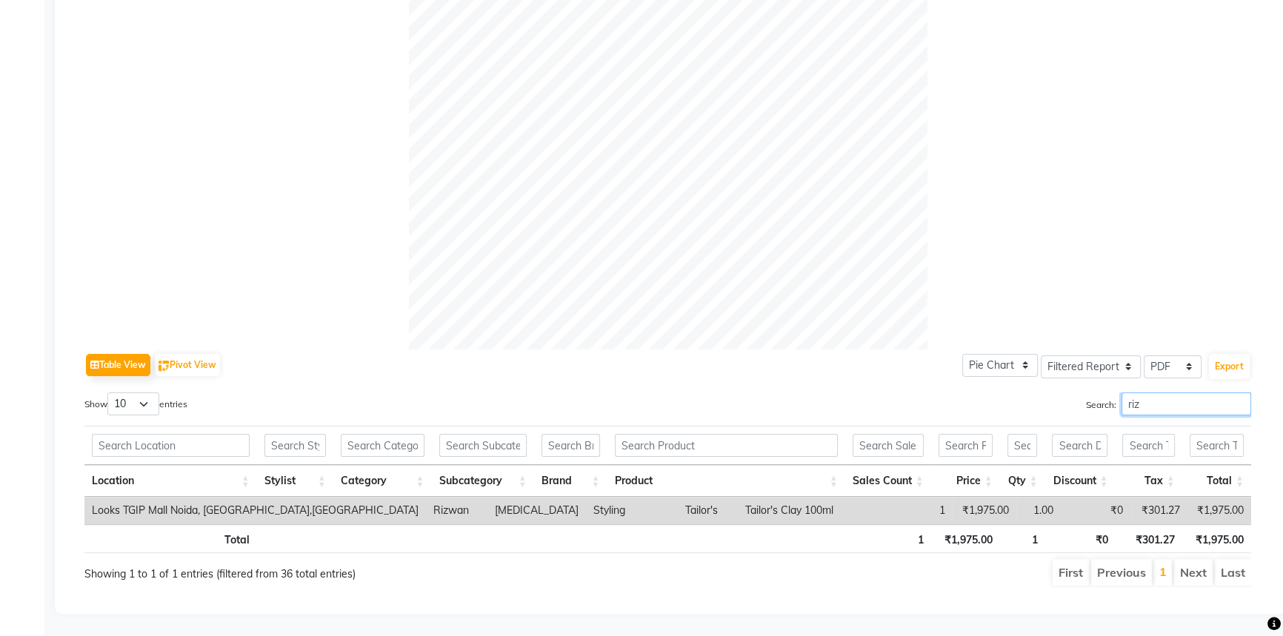
type input "riz"
drag, startPoint x: 1101, startPoint y: 379, endPoint x: 854, endPoint y: 378, distance: 247.4
click at [865, 378] on div "Table View Pivot View Pie Chart Bar Chart Select Full Report Filtered Report Se…" at bounding box center [667, 469] width 1167 height 238
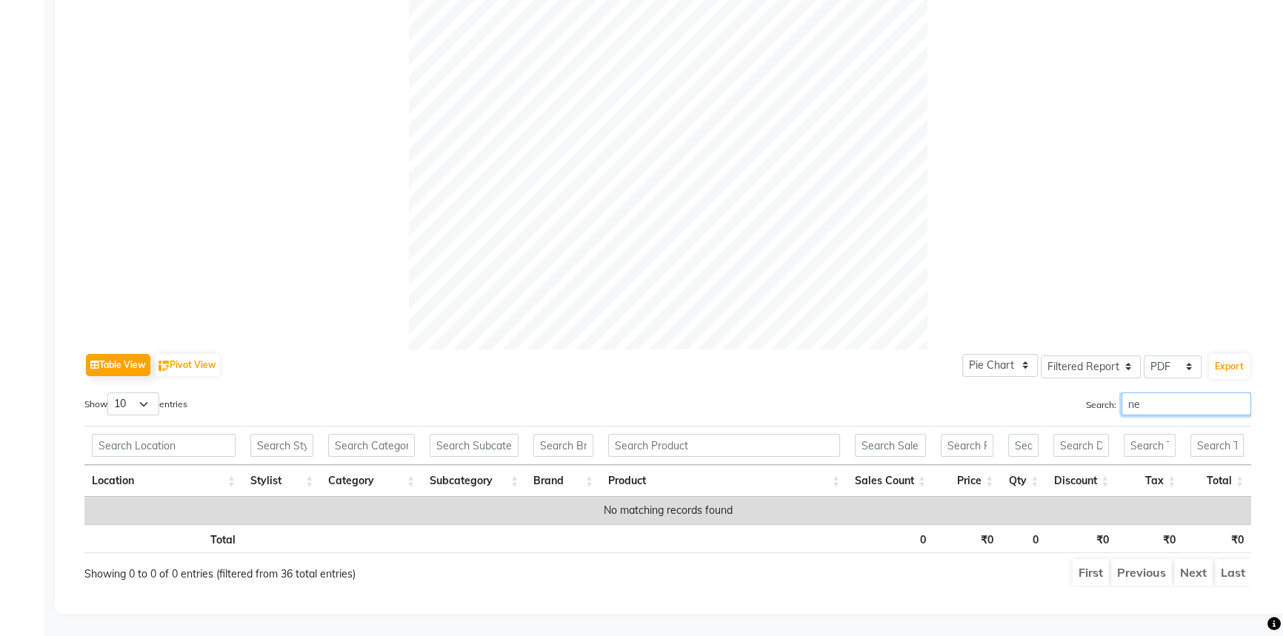
type input "n"
type input "priy"
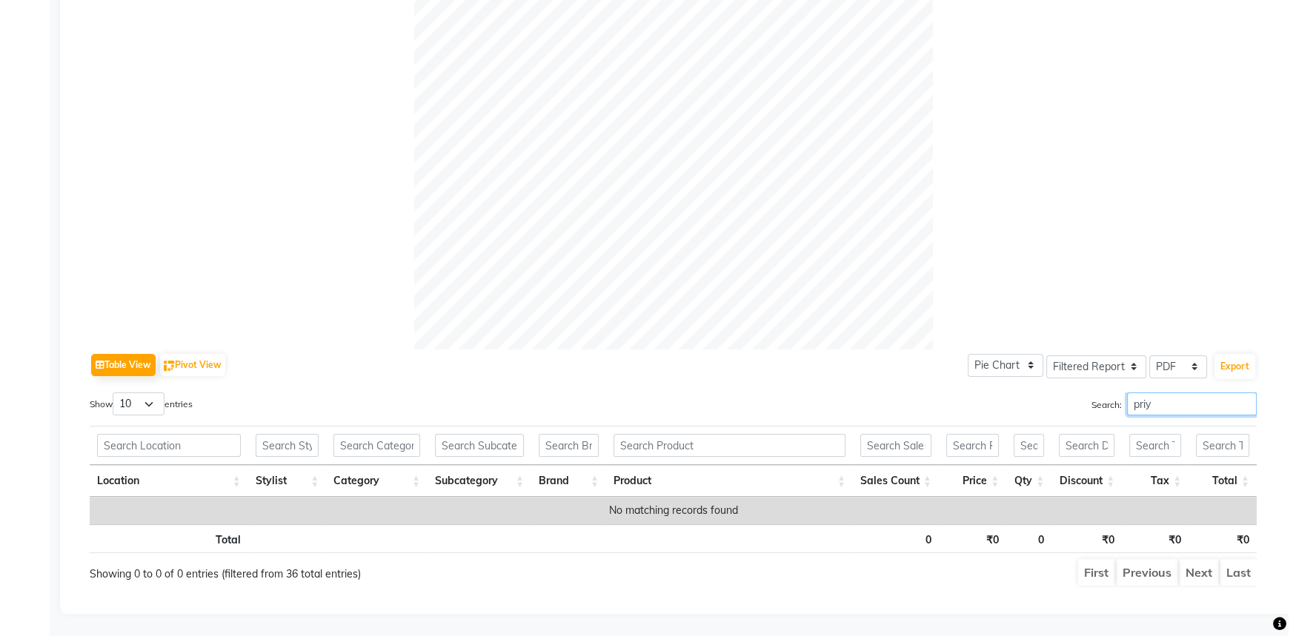
scroll to position [0, 0]
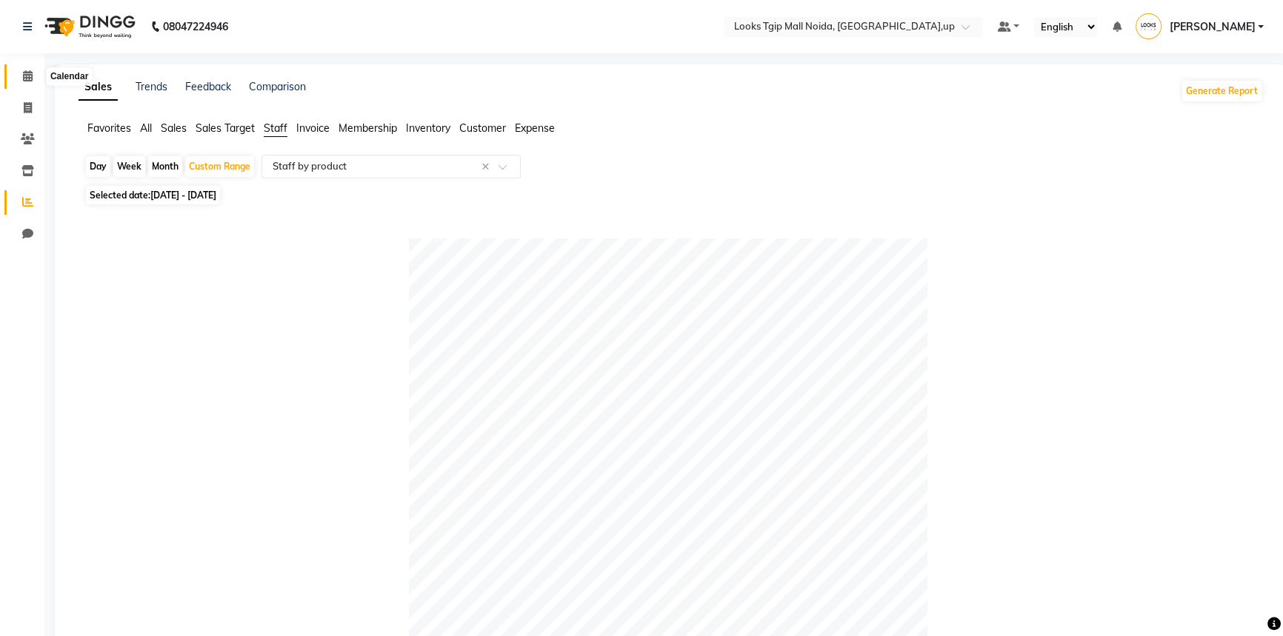
drag, startPoint x: 19, startPoint y: 80, endPoint x: 303, endPoint y: 7, distance: 293.0
click at [19, 80] on span at bounding box center [28, 76] width 26 height 17
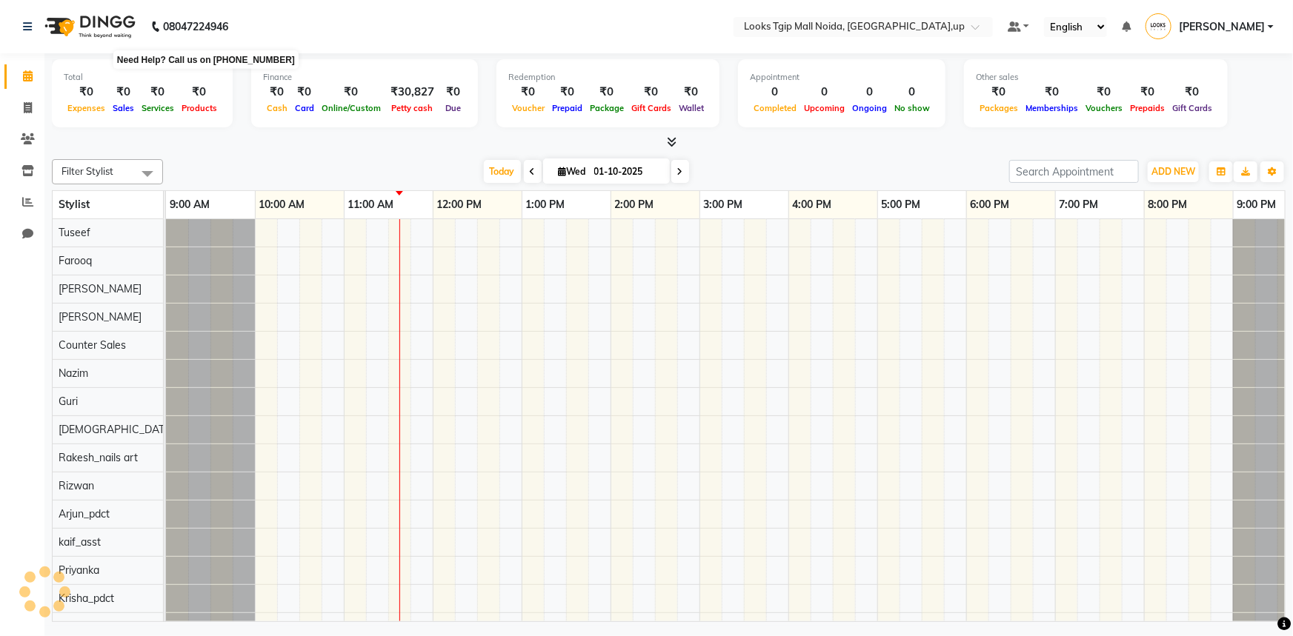
scroll to position [0, 36]
